Goal: Task Accomplishment & Management: Complete application form

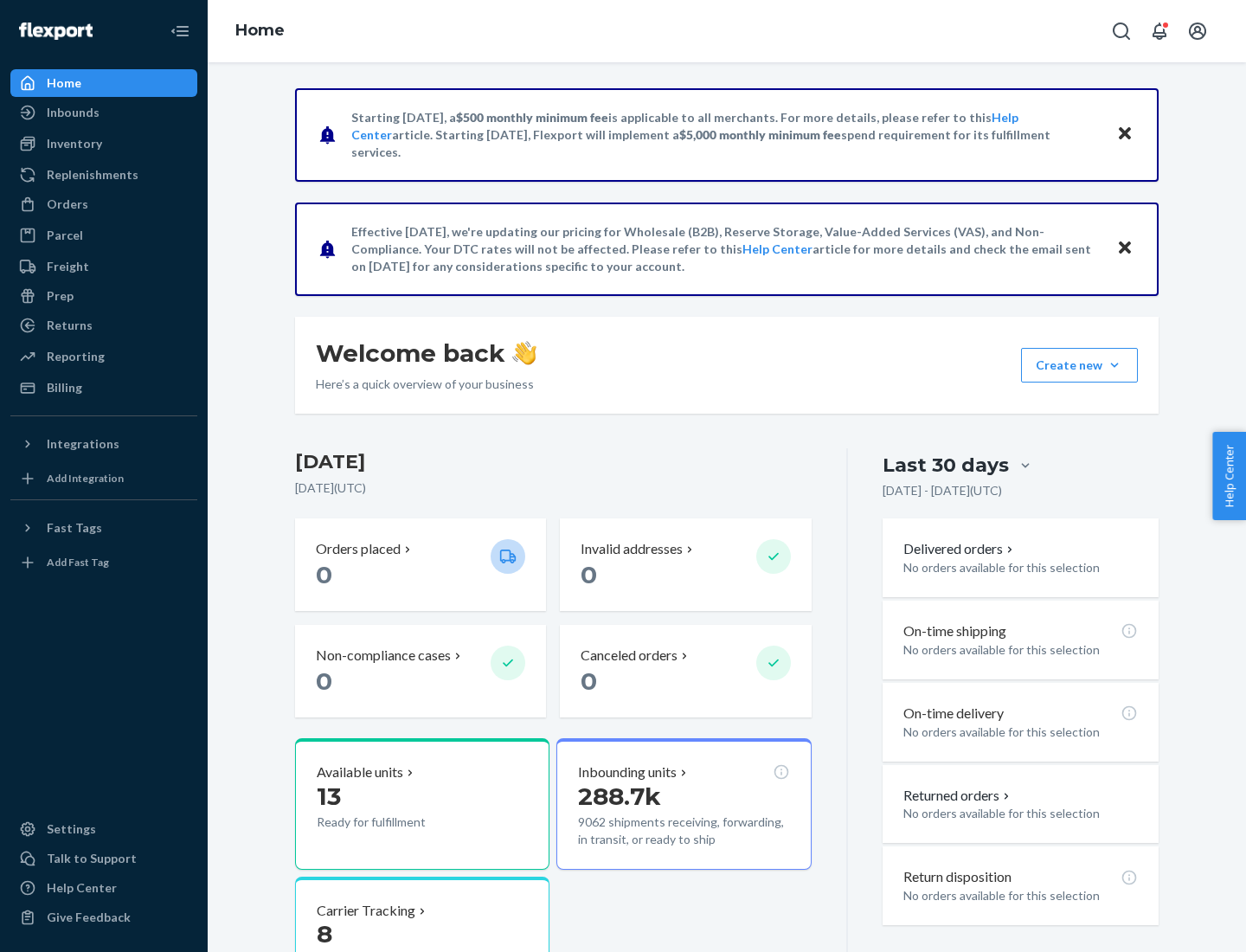
click at [1114, 365] on button "Create new Create new inbound Create new order Create new product" at bounding box center [1080, 364] width 117 height 35
click at [104, 113] on div "Inbounds" at bounding box center [103, 112] width 183 height 24
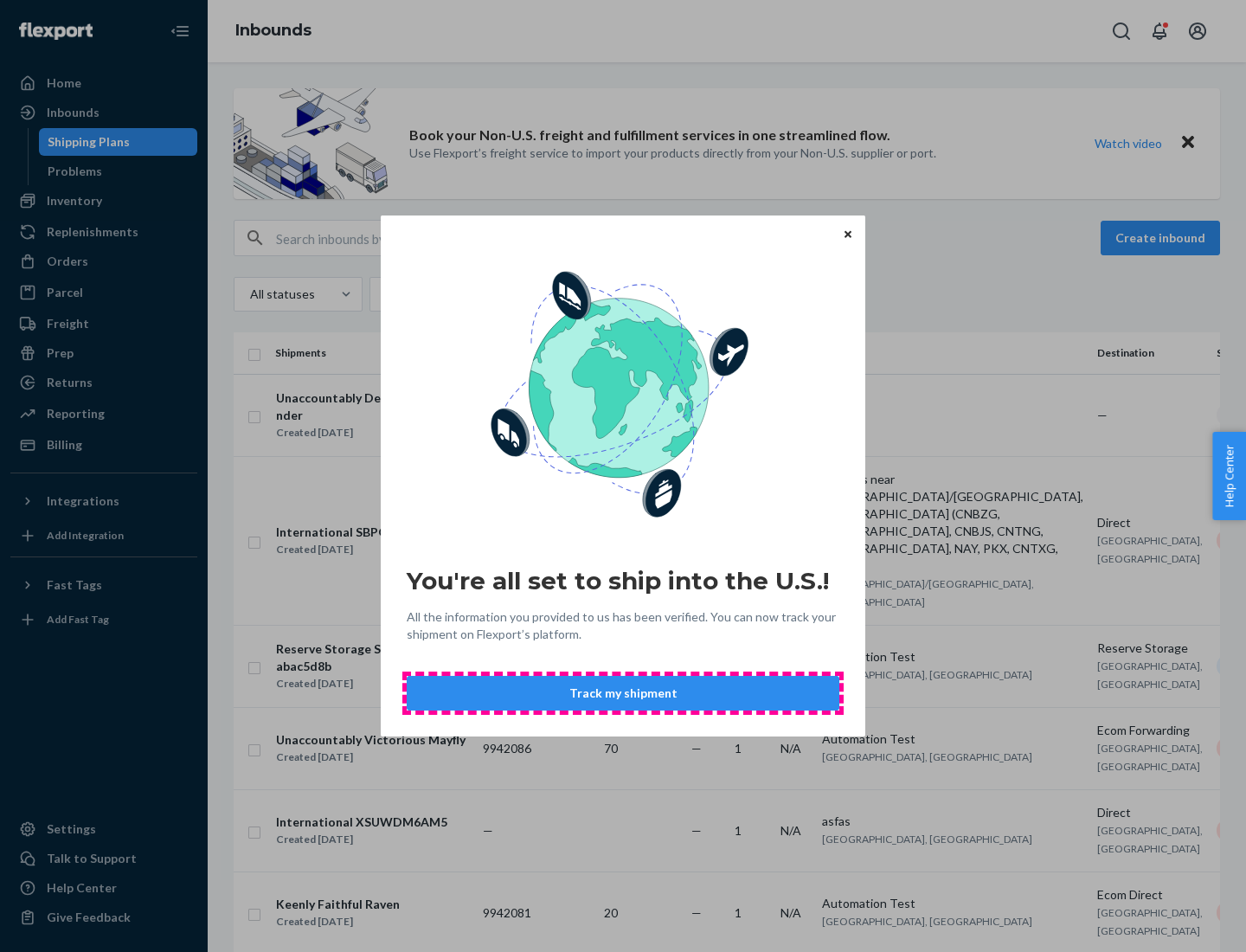
click at [623, 693] on button "Track my shipment" at bounding box center [623, 693] width 432 height 35
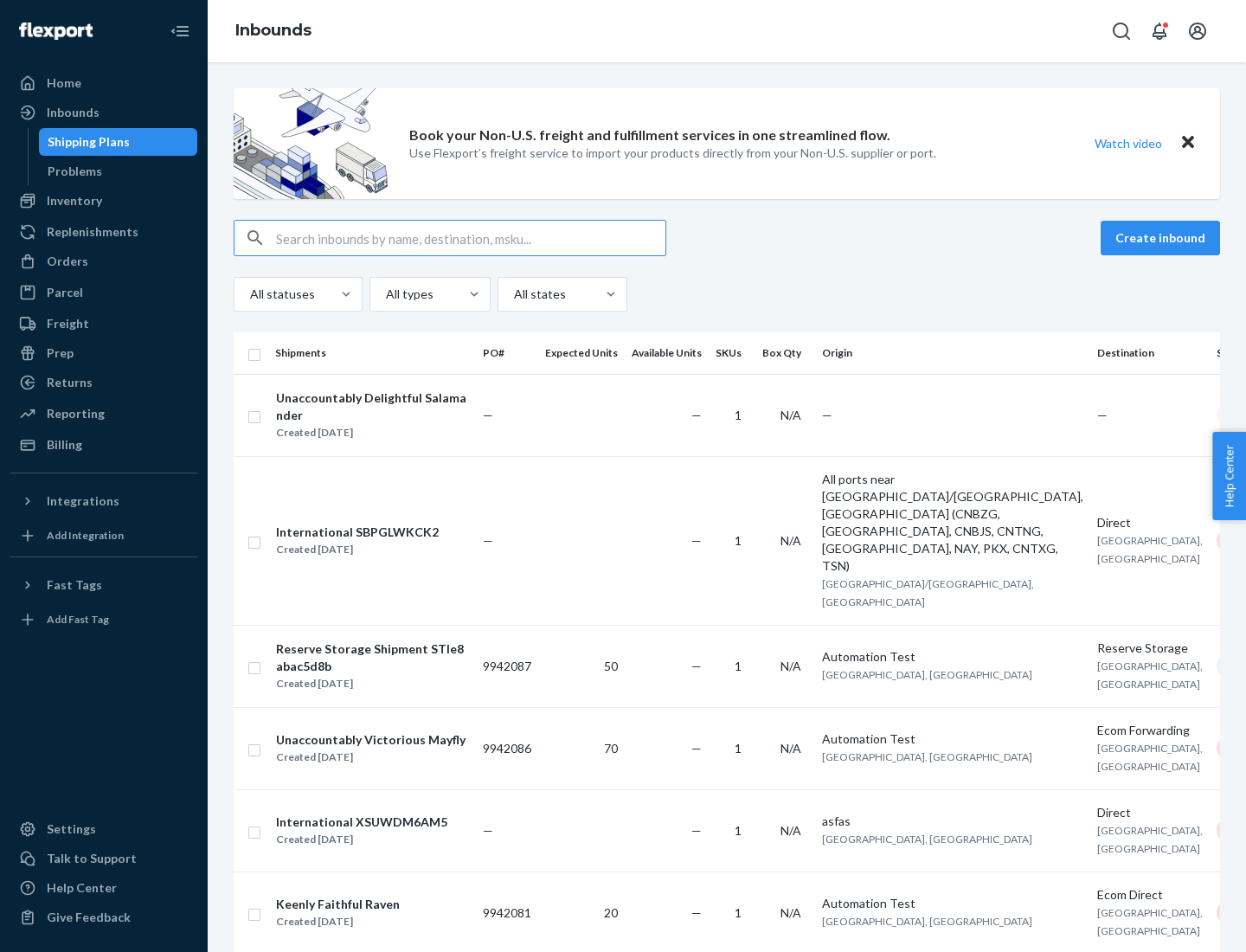
click at [1163, 238] on button "Create inbound" at bounding box center [1160, 238] width 120 height 35
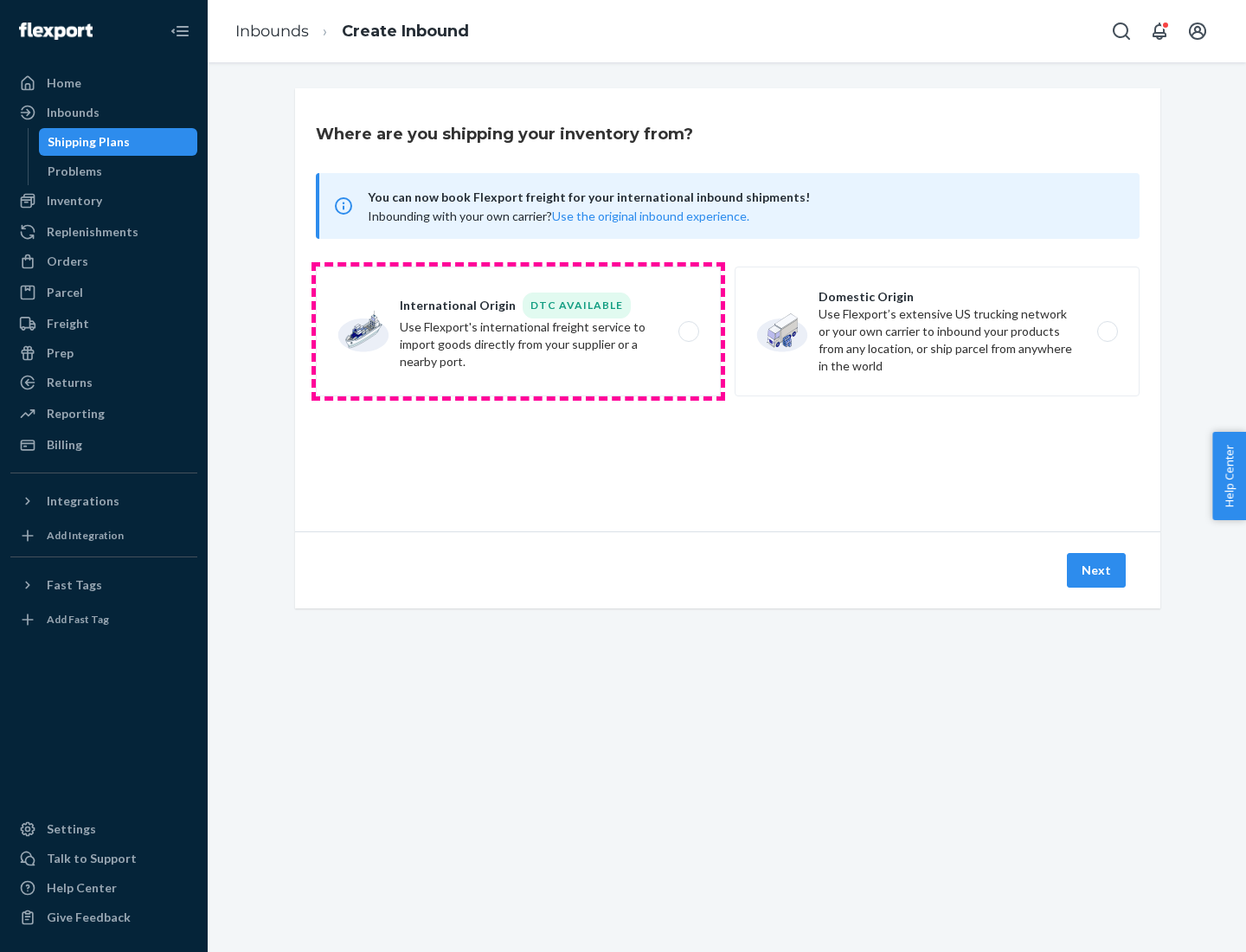
click at [519, 332] on label "International Origin DTC Available Use Flexport's international freight service…" at bounding box center [518, 331] width 405 height 130
click at [688, 332] on input "International Origin DTC Available Use Flexport's international freight service…" at bounding box center [693, 332] width 11 height 11
radio input "true"
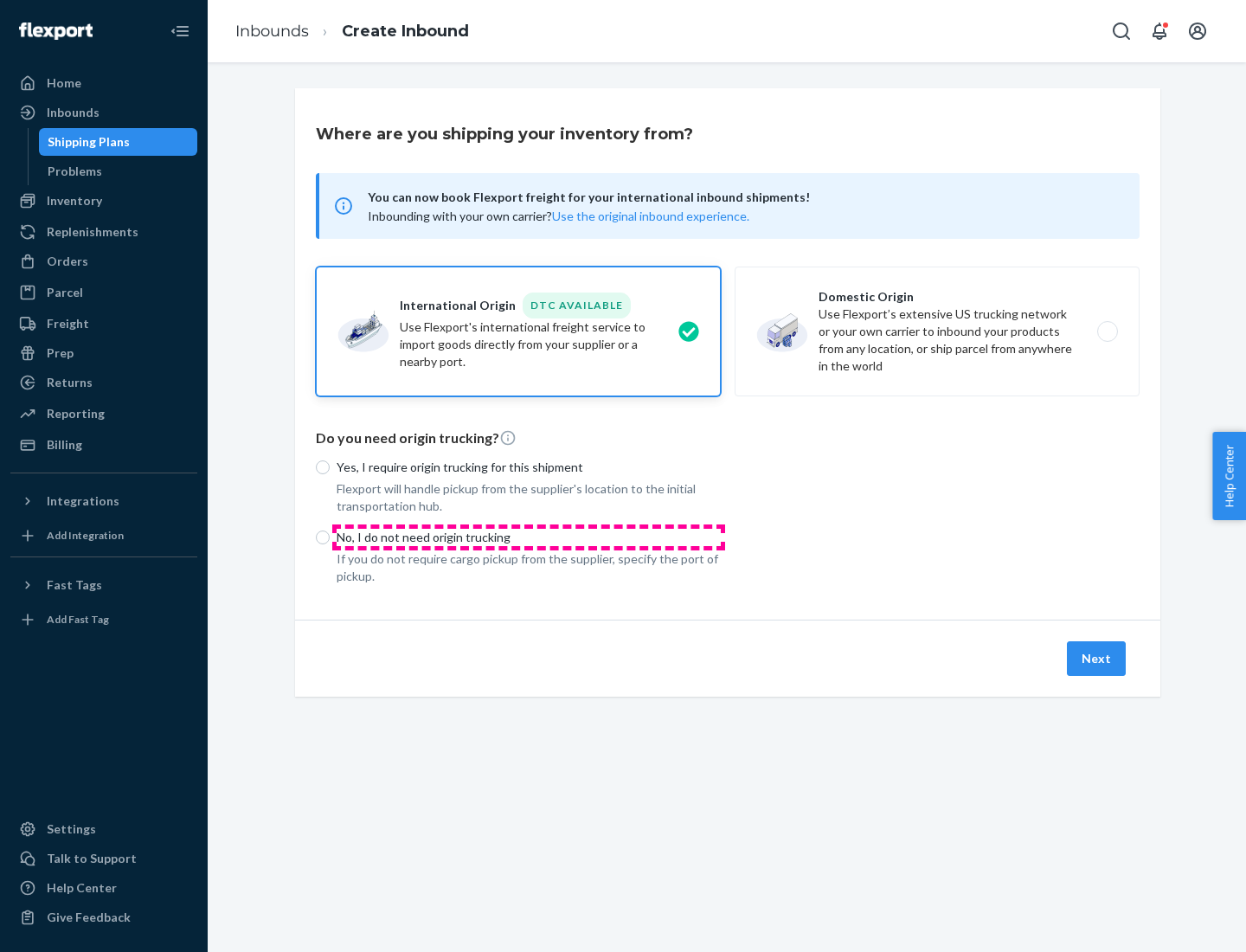
click at [528, 536] on p "No, I do not need origin trucking" at bounding box center [528, 536] width 384 height 17
click at [330, 536] on input "No, I do not need origin trucking" at bounding box center [323, 537] width 14 height 14
radio input "true"
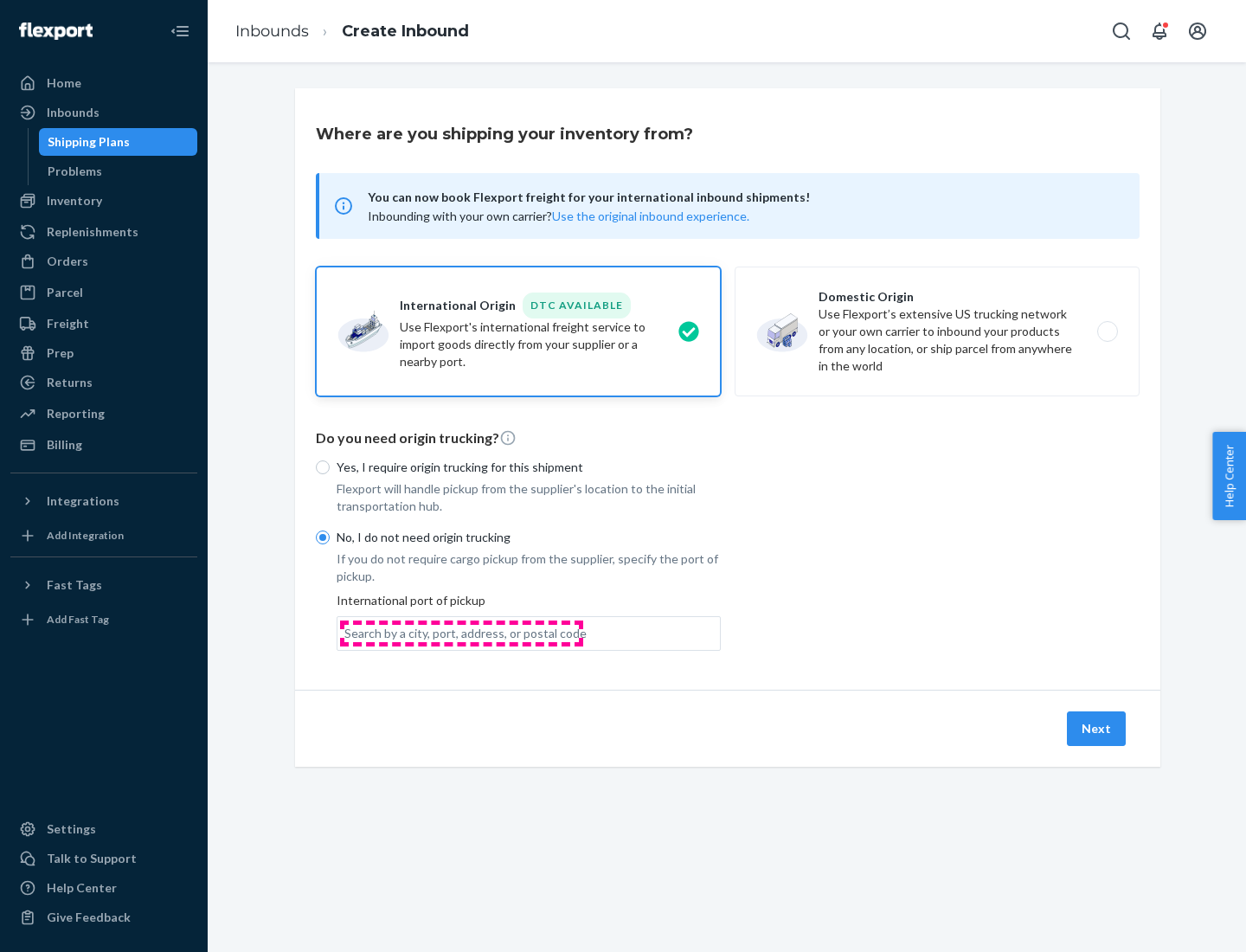
click at [461, 632] on div "Search by a city, port, address, or postal code" at bounding box center [465, 632] width 242 height 17
click at [346, 632] on input "Search by a city, port, address, or postal code" at bounding box center [345, 632] width 2 height 17
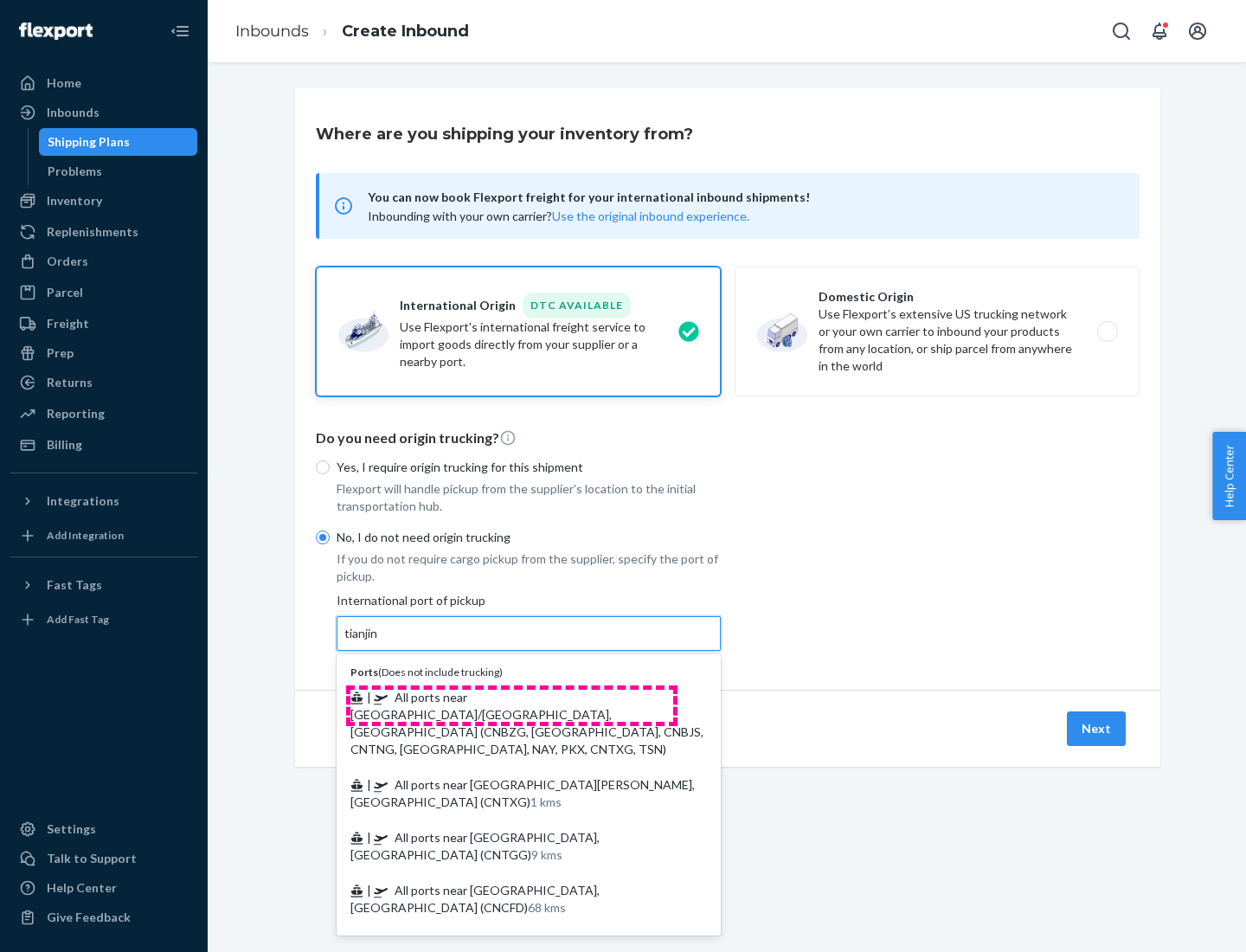
click at [512, 697] on span "| All ports near [GEOGRAPHIC_DATA]/[GEOGRAPHIC_DATA], [GEOGRAPHIC_DATA] (CNBZG,…" at bounding box center [527, 722] width 353 height 66
click at [380, 642] on input "tianjin" at bounding box center [362, 632] width 36 height 17
type input "All ports near [GEOGRAPHIC_DATA]/[GEOGRAPHIC_DATA], [GEOGRAPHIC_DATA] (CNBZG, […"
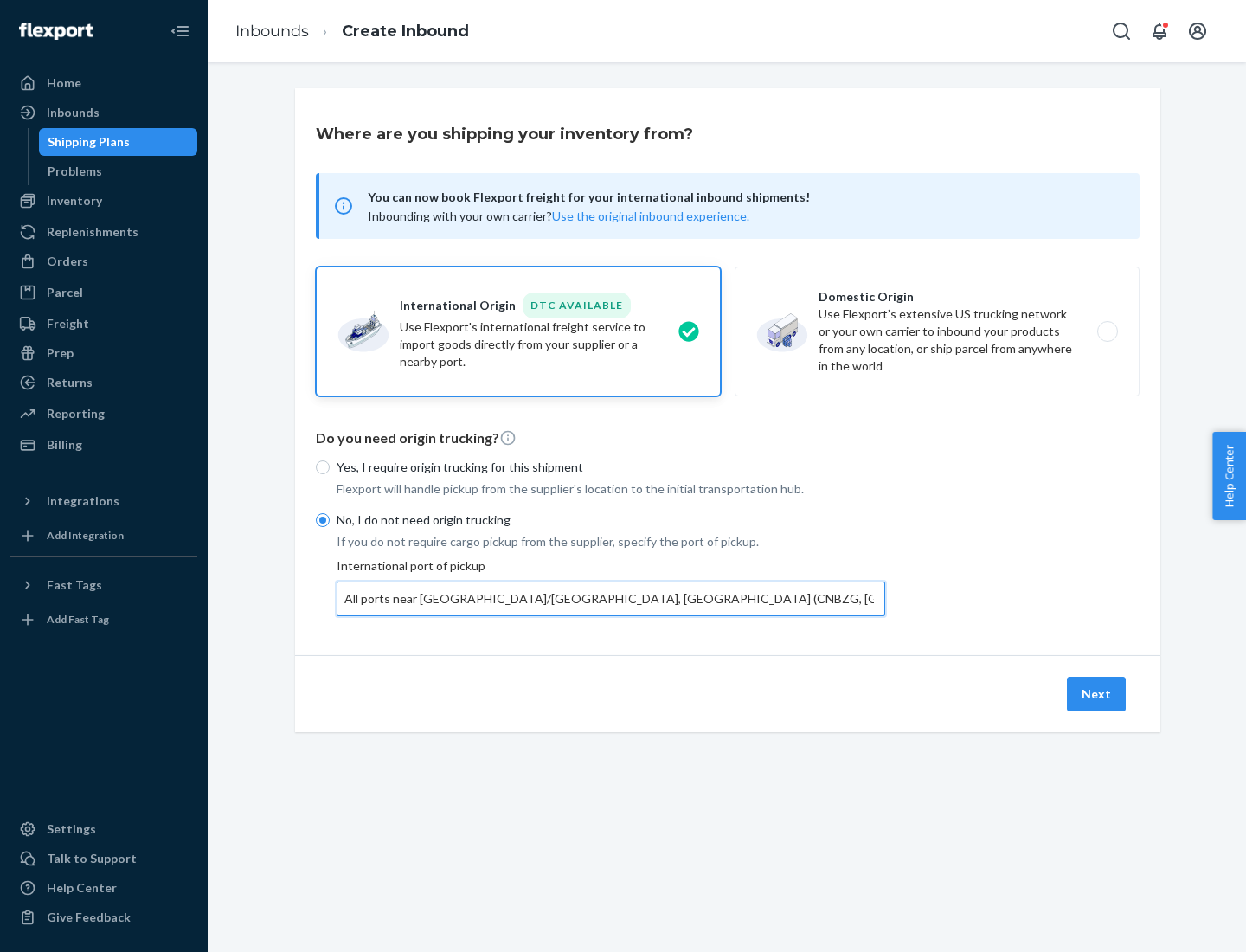
click at [1097, 693] on button "Next" at bounding box center [1096, 694] width 58 height 35
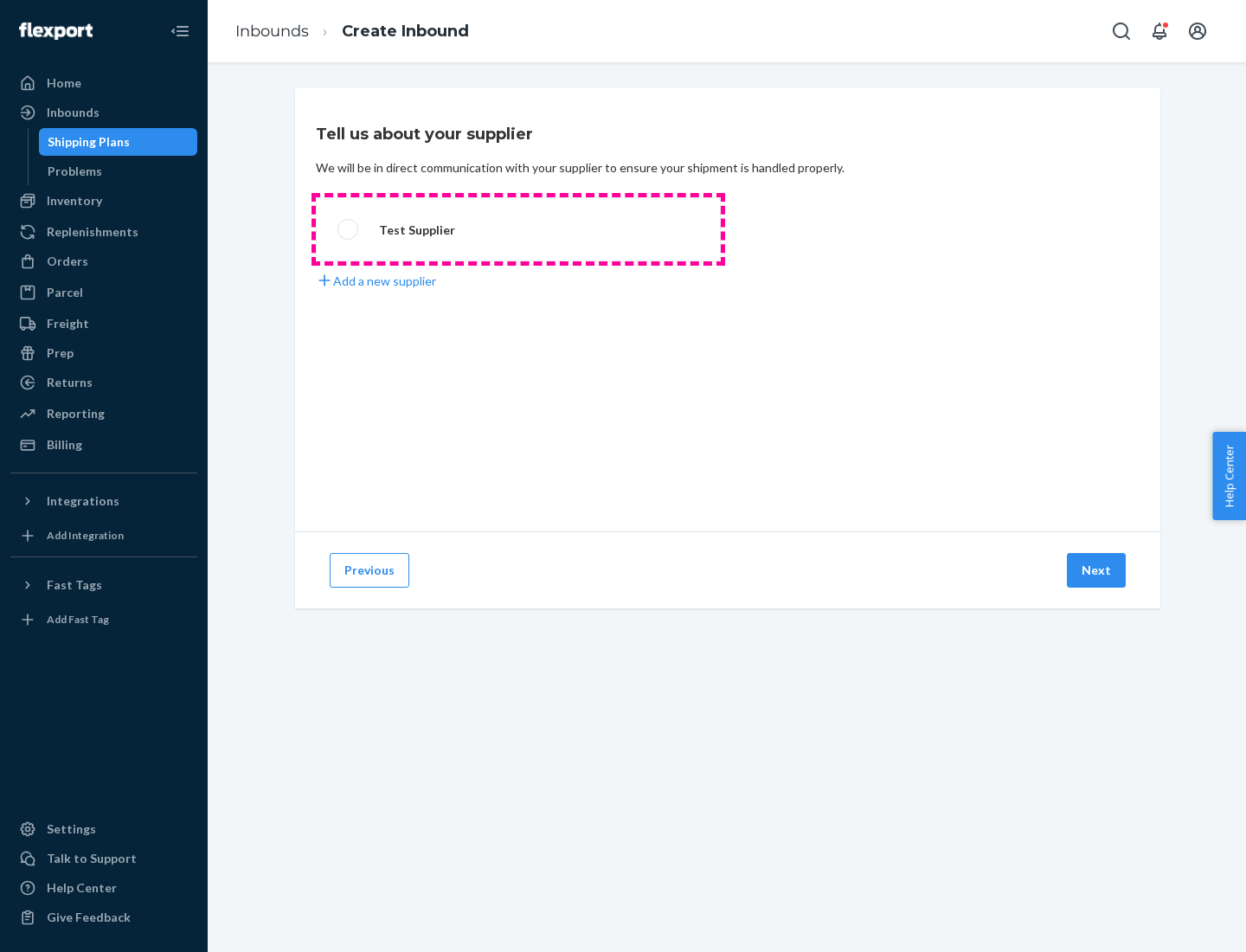
click at [519, 230] on label "Test Supplier" at bounding box center [518, 229] width 405 height 64
click at [348, 230] on input "Test Supplier" at bounding box center [342, 229] width 11 height 11
radio input "true"
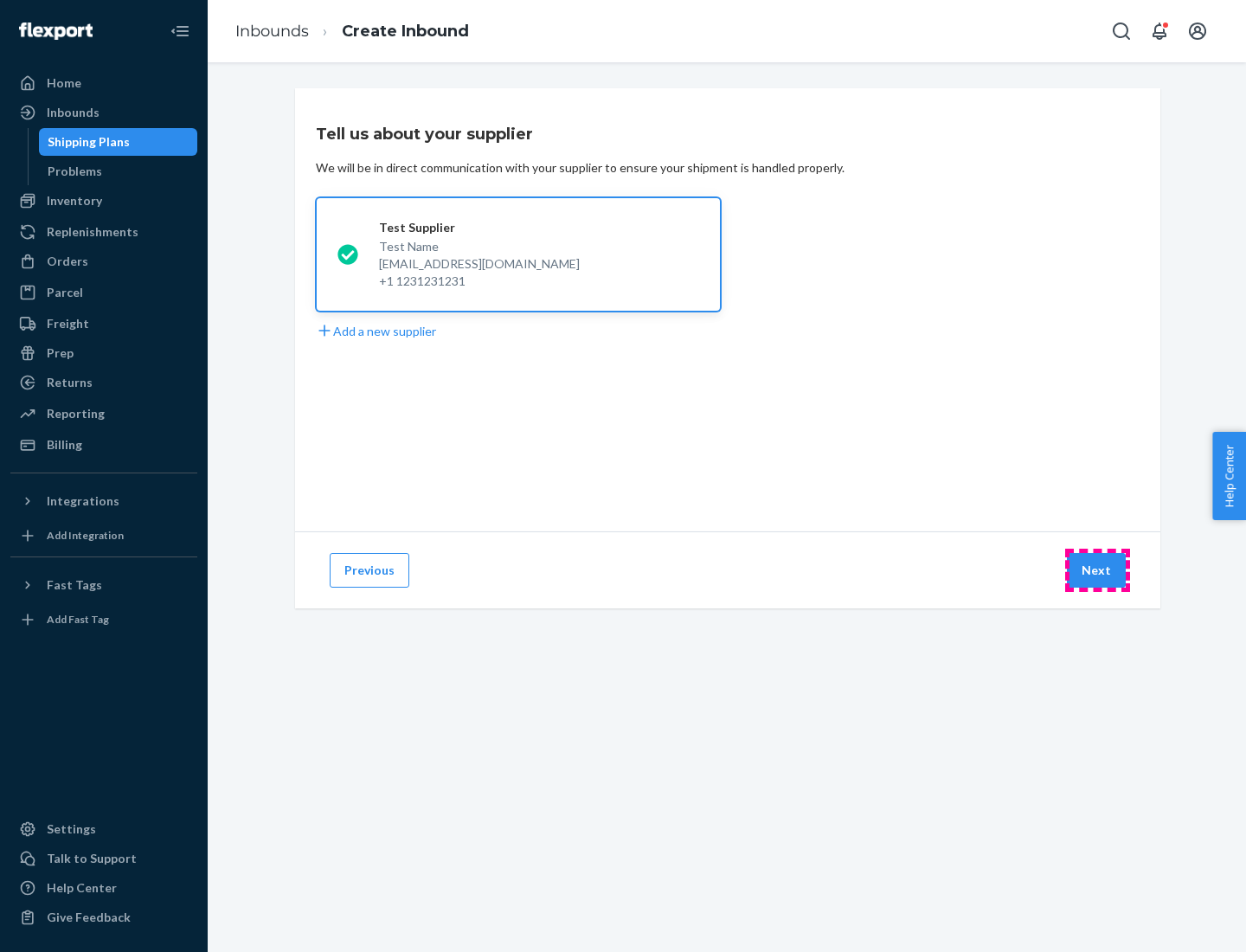
click at [1097, 570] on button "Next" at bounding box center [1096, 570] width 58 height 35
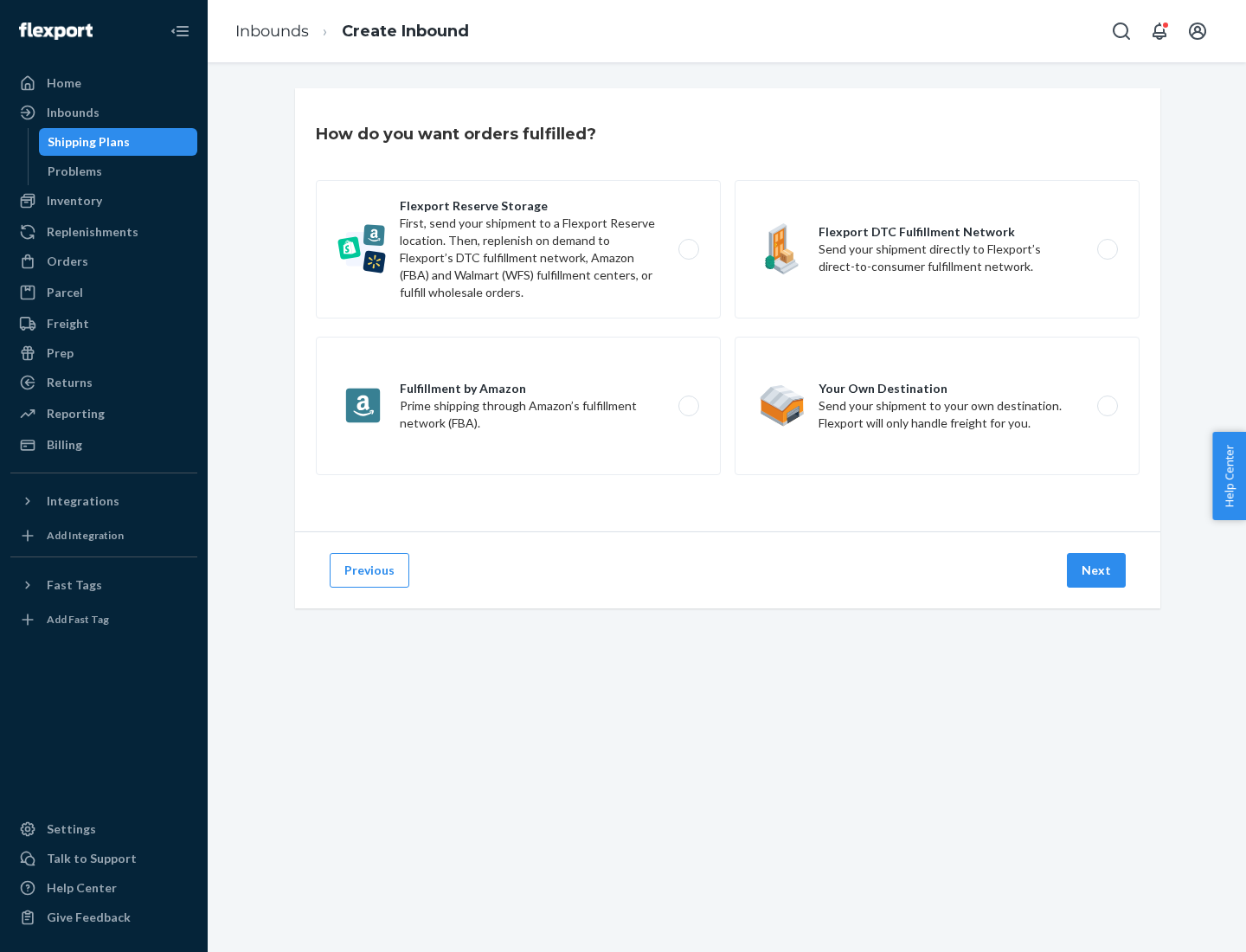
click at [519, 249] on label "Flexport Reserve Storage First, send your shipment to a Flexport Reserve locati…" at bounding box center [518, 249] width 405 height 139
click at [688, 249] on input "Flexport Reserve Storage First, send your shipment to a Flexport Reserve locati…" at bounding box center [693, 249] width 11 height 11
radio input "true"
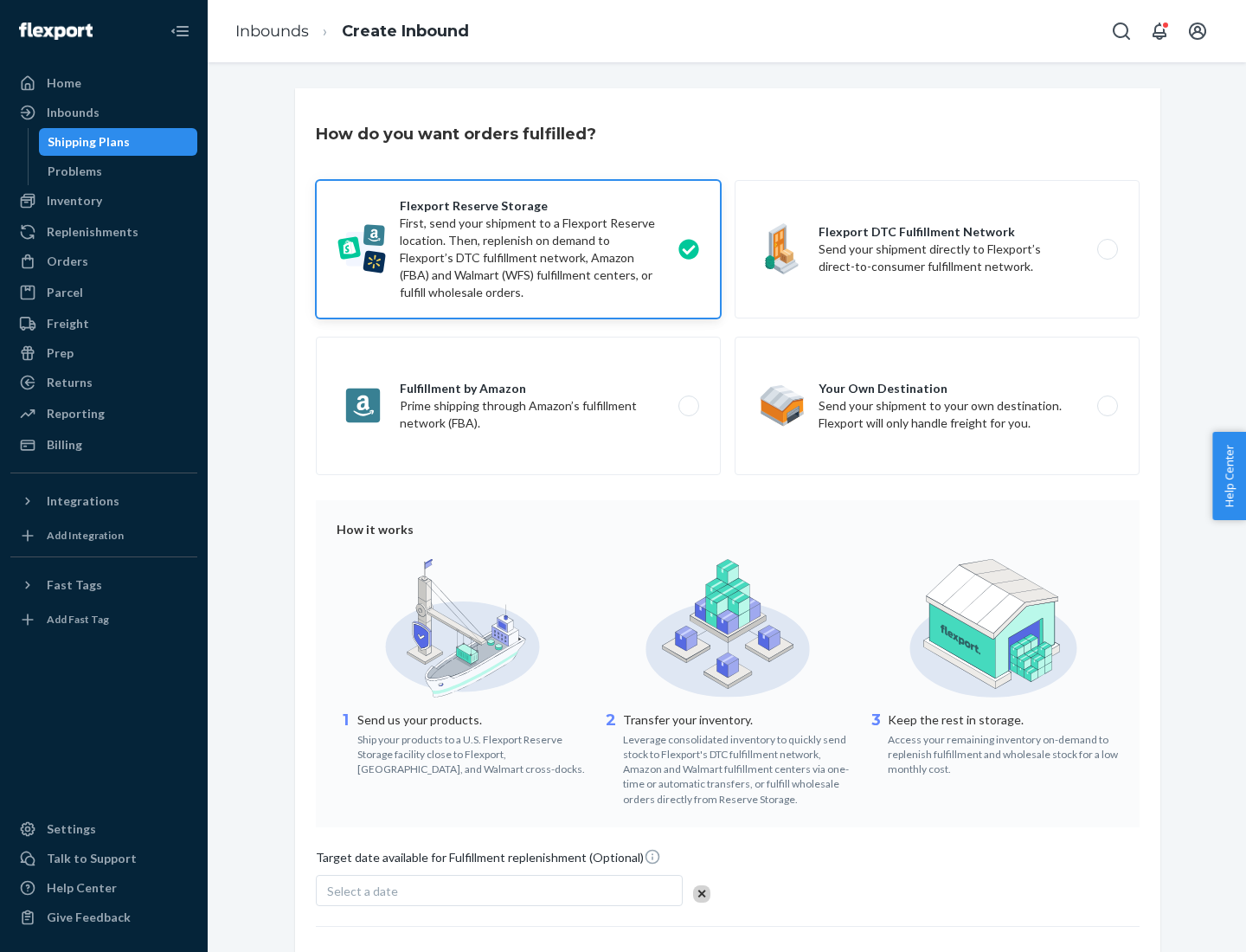
scroll to position [142, 0]
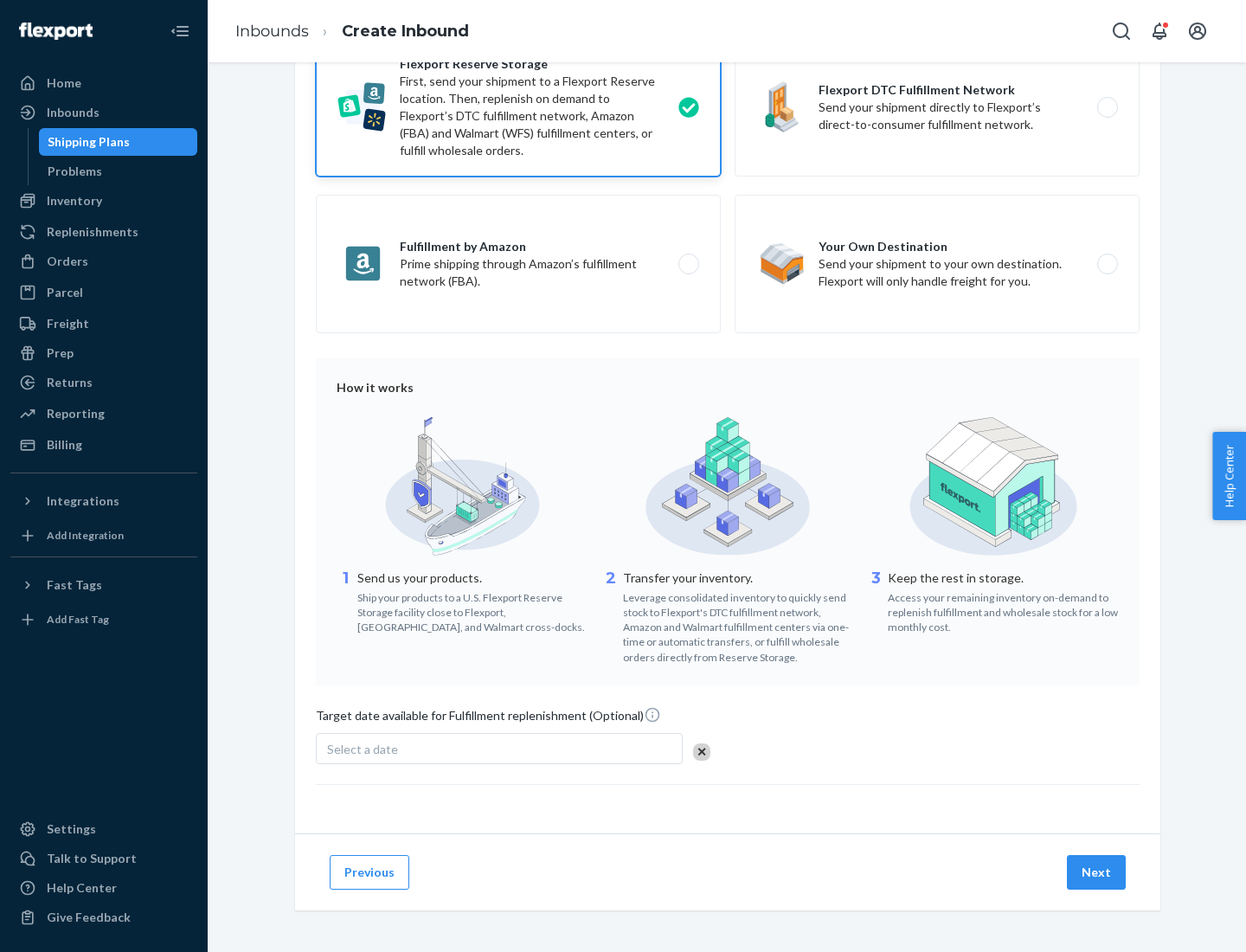
click at [1097, 871] on button "Next" at bounding box center [1096, 872] width 58 height 35
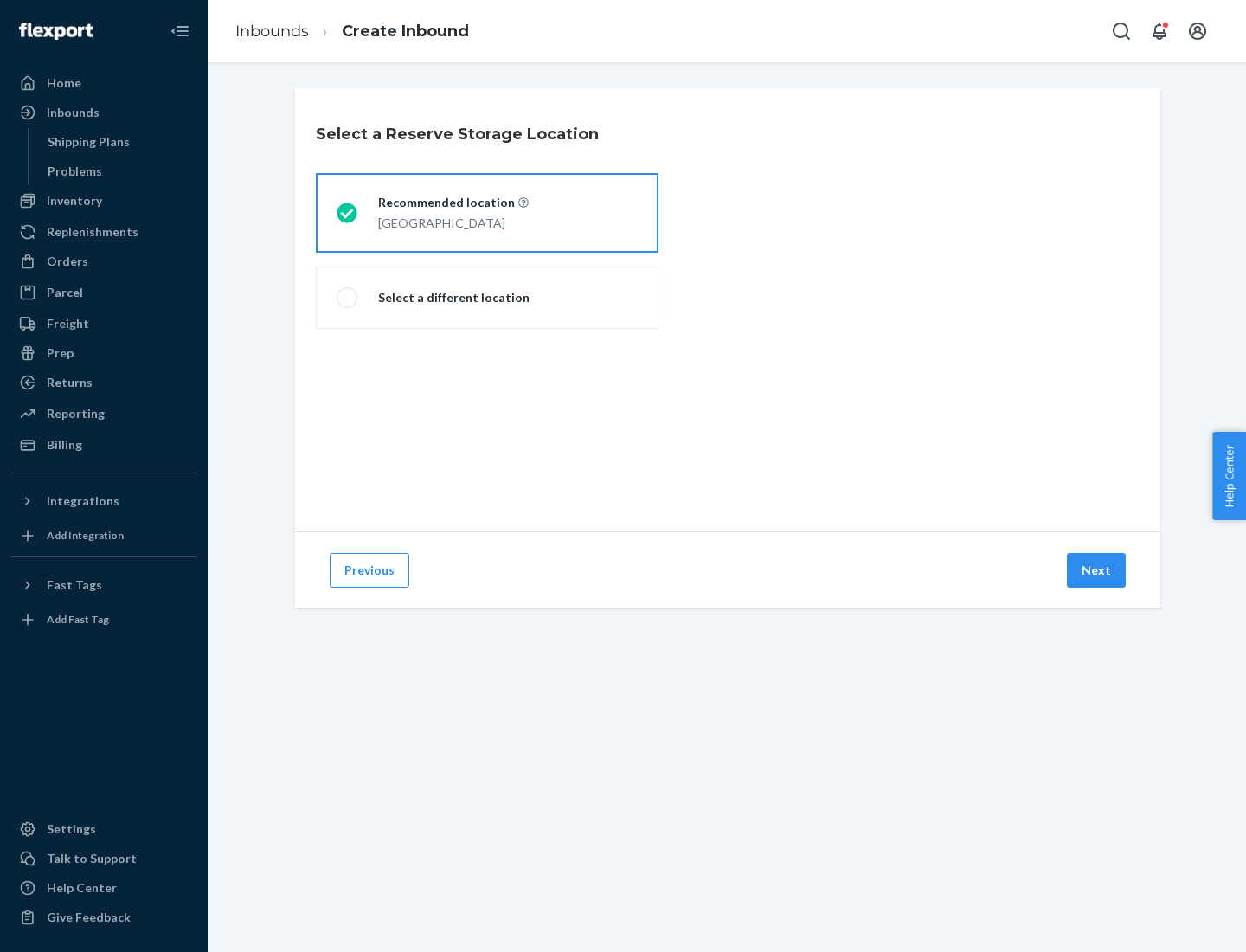
click at [487, 213] on div "[GEOGRAPHIC_DATA]" at bounding box center [453, 221] width 150 height 21
click at [347, 213] on input "Recommended location [GEOGRAPHIC_DATA]" at bounding box center [341, 213] width 11 height 11
click at [1097, 570] on button "Next" at bounding box center [1096, 570] width 58 height 35
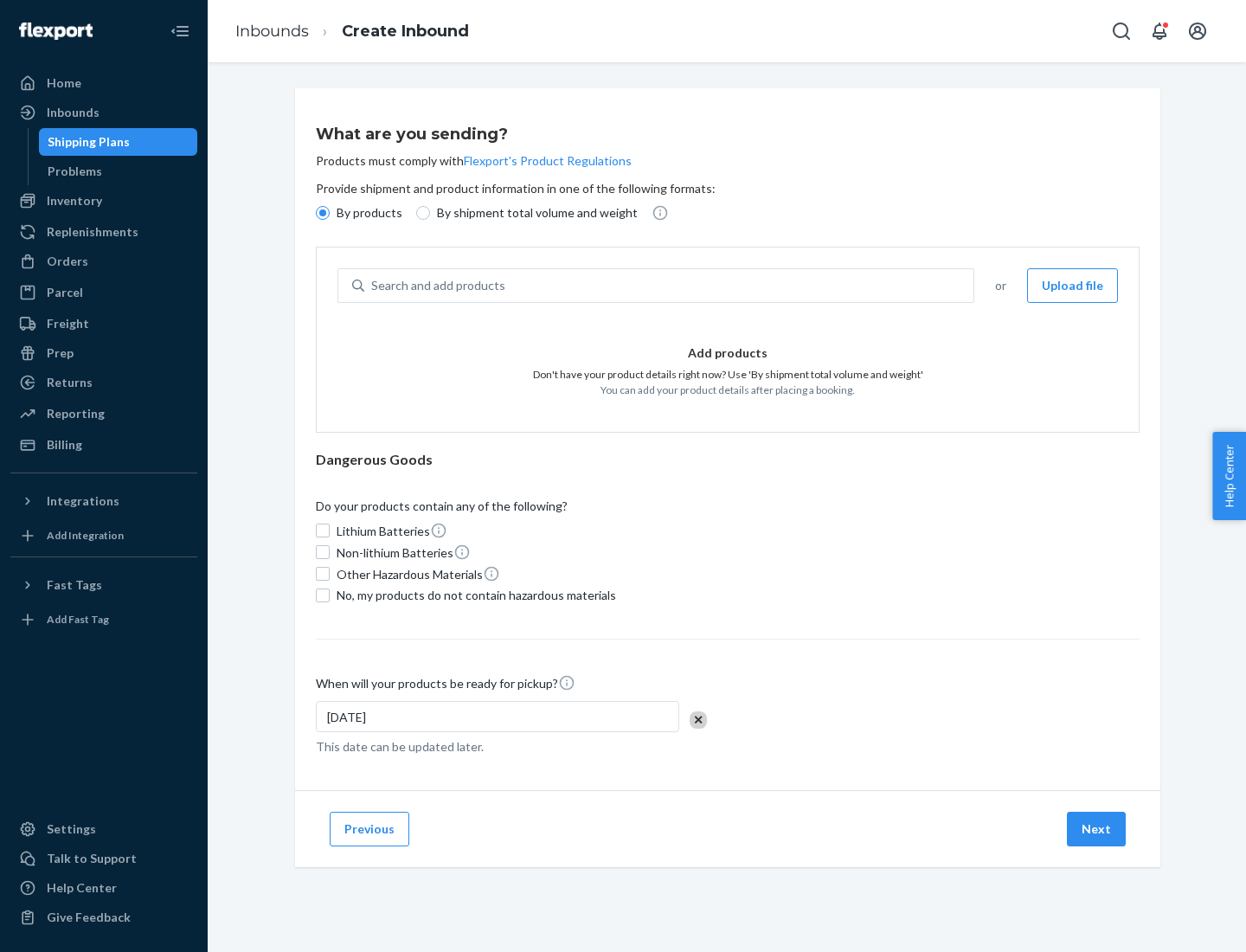
click at [670, 285] on div "Search and add products" at bounding box center [668, 285] width 609 height 31
click at [373, 285] on input "Search and add products" at bounding box center [372, 285] width 2 height 17
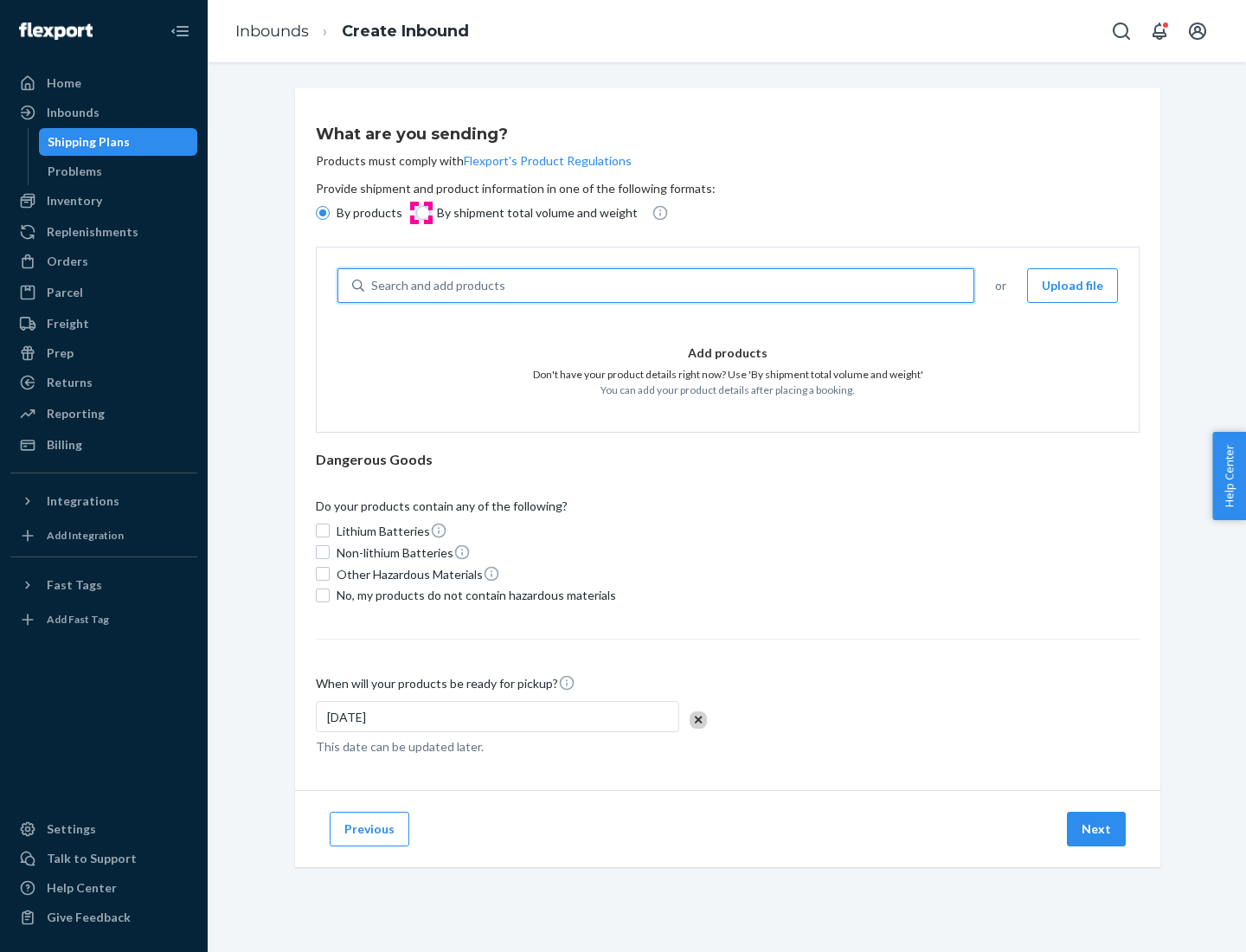
click at [421, 213] on input "By shipment total volume and weight" at bounding box center [423, 213] width 14 height 14
radio input "true"
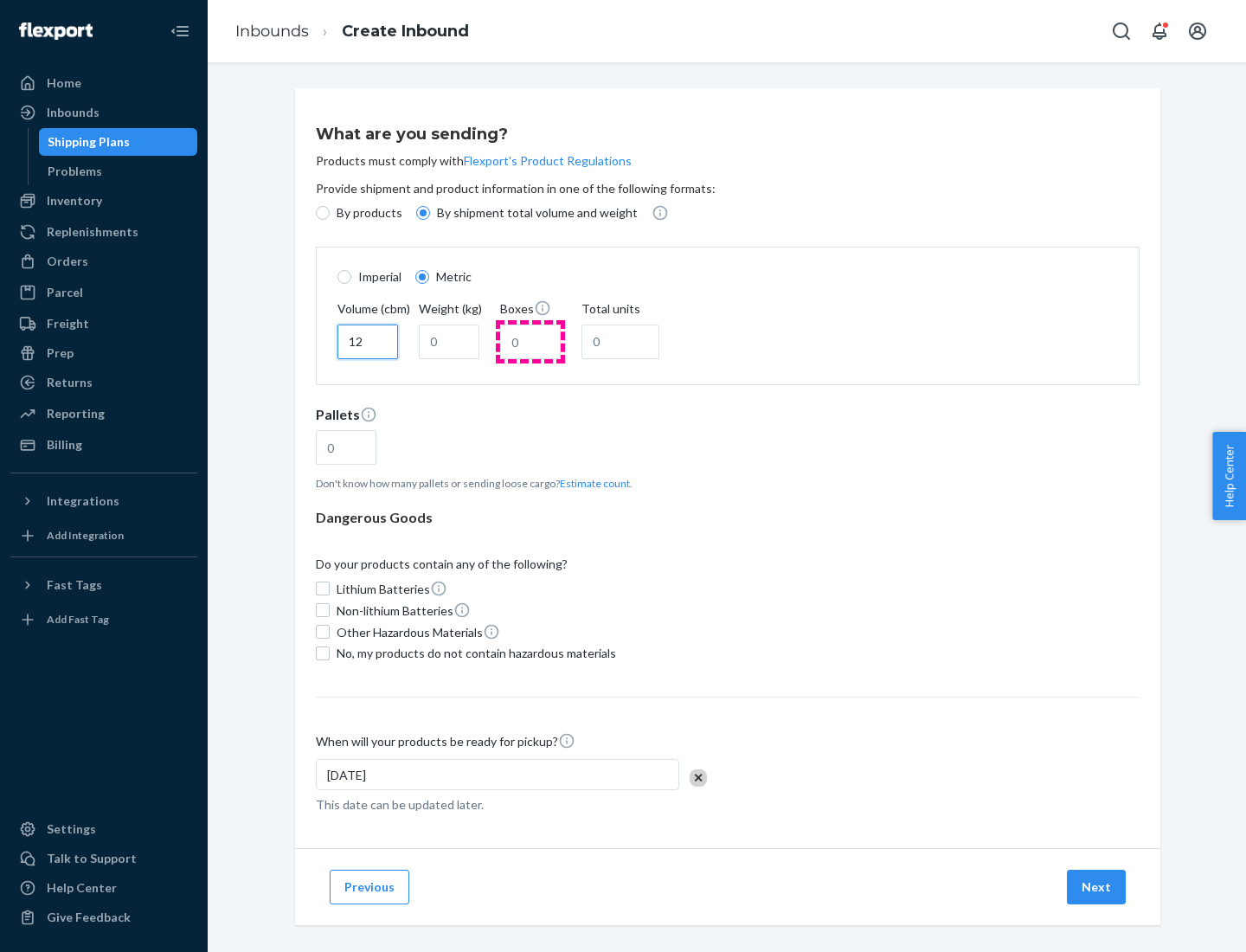
type input "12"
type input "22"
type input "222"
type input "121"
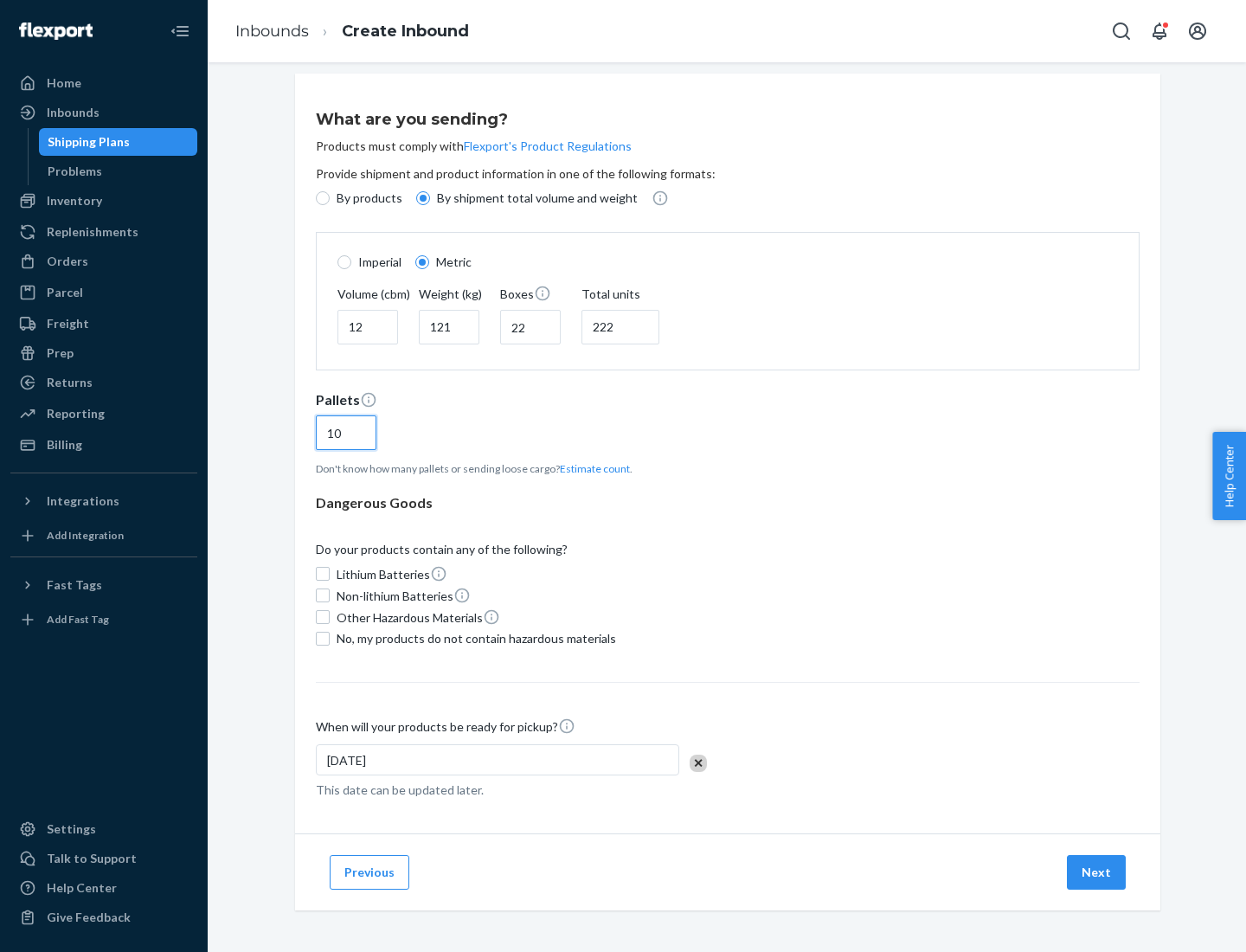
type input "10"
click at [473, 637] on span "No, my products do not contain hazardous materials" at bounding box center [476, 637] width 279 height 17
click at [330, 637] on input "No, my products do not contain hazardous materials" at bounding box center [323, 638] width 14 height 14
checkbox input "true"
click at [1097, 871] on button "Next" at bounding box center [1096, 872] width 58 height 35
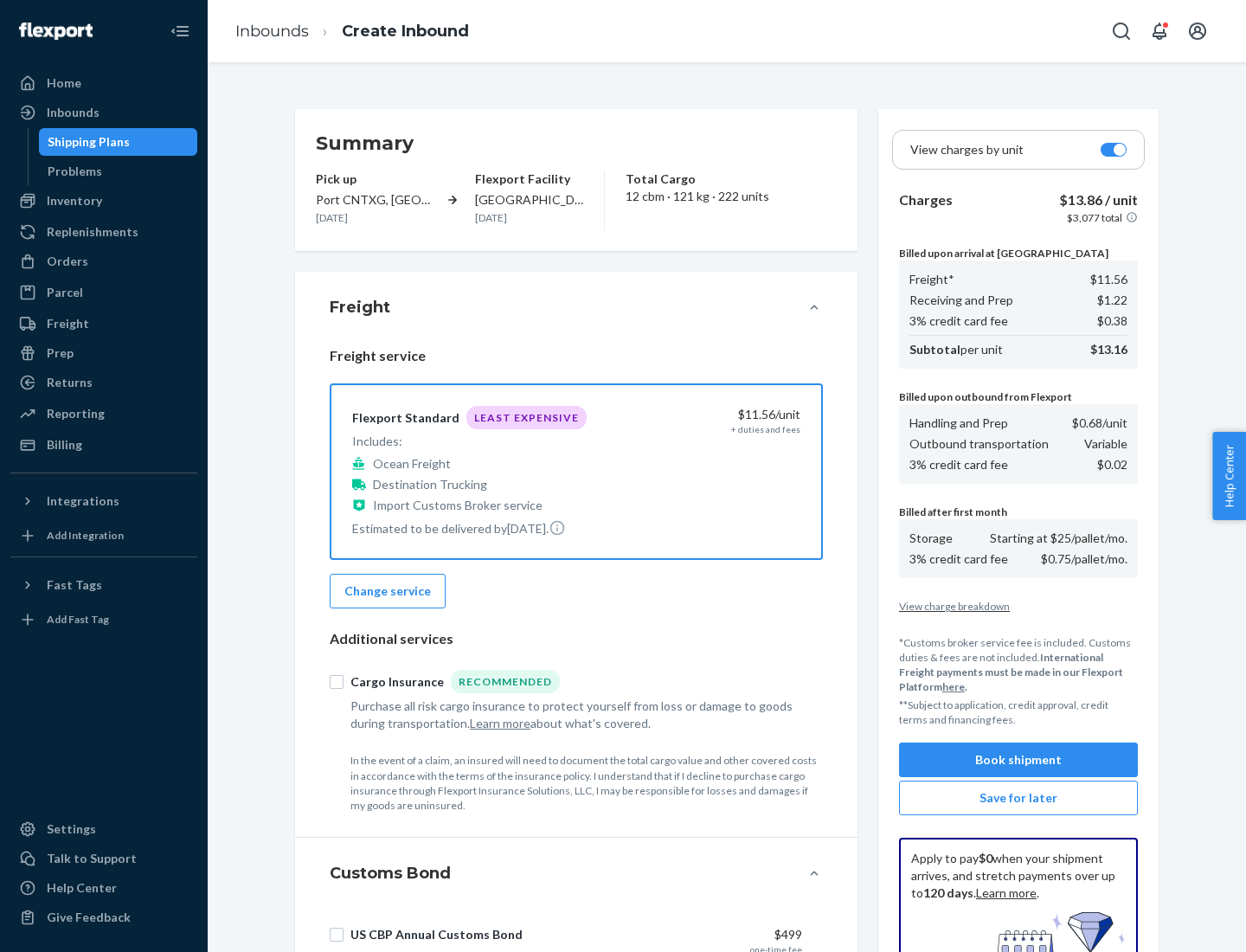
scroll to position [252, 0]
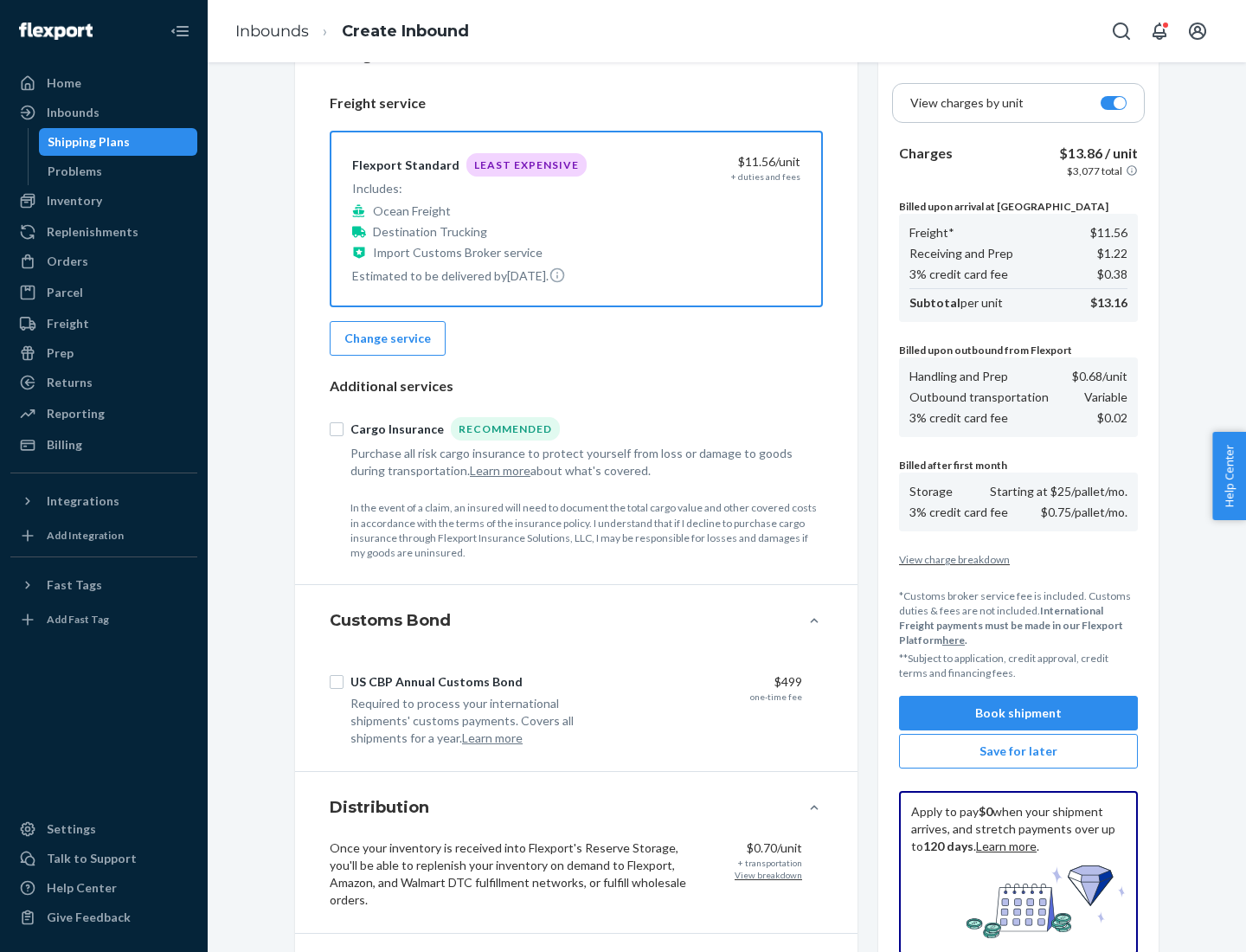
click at [1018, 713] on button "Book shipment" at bounding box center [1017, 713] width 239 height 35
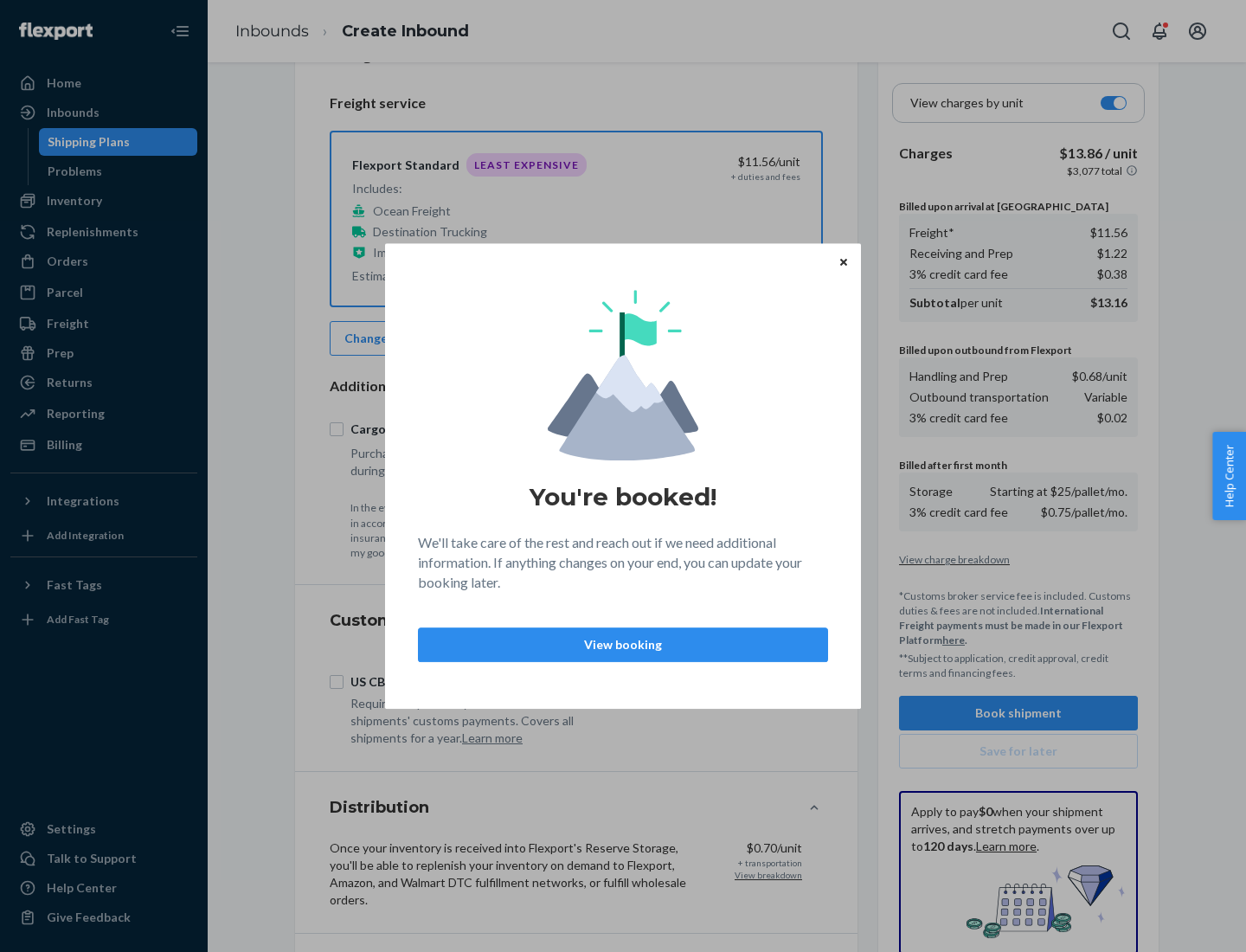
click at [623, 643] on p "View booking" at bounding box center [623, 644] width 381 height 17
